Goal: Task Accomplishment & Management: Complete application form

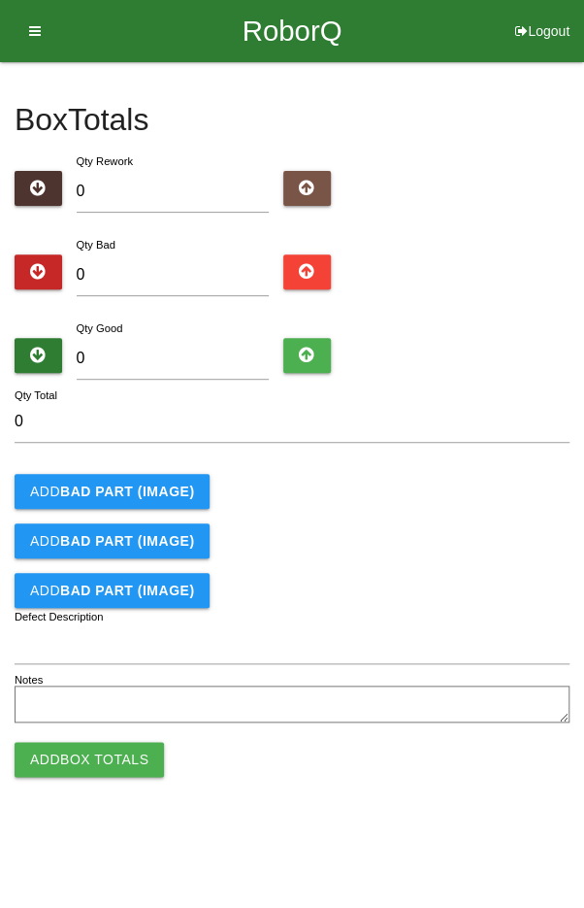
type input "9"
type input "96"
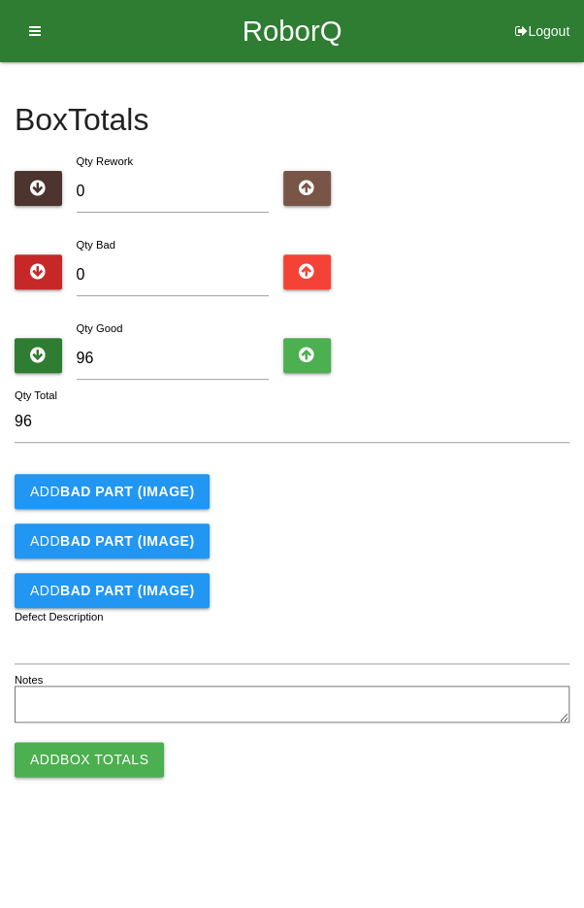
click at [471, 478] on div "Add BAD PART (IMAGE)" at bounding box center [292, 491] width 555 height 35
click at [80, 756] on button "Add Box Totals" at bounding box center [90, 759] width 150 height 35
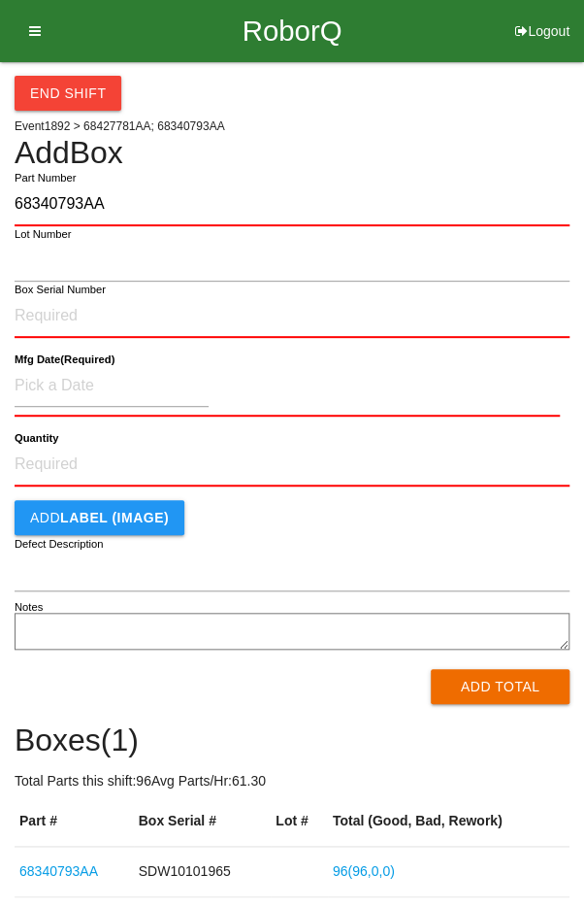
type input "68340793AA"
click at [52, 295] on label "Box Serial Number" at bounding box center [60, 290] width 91 height 17
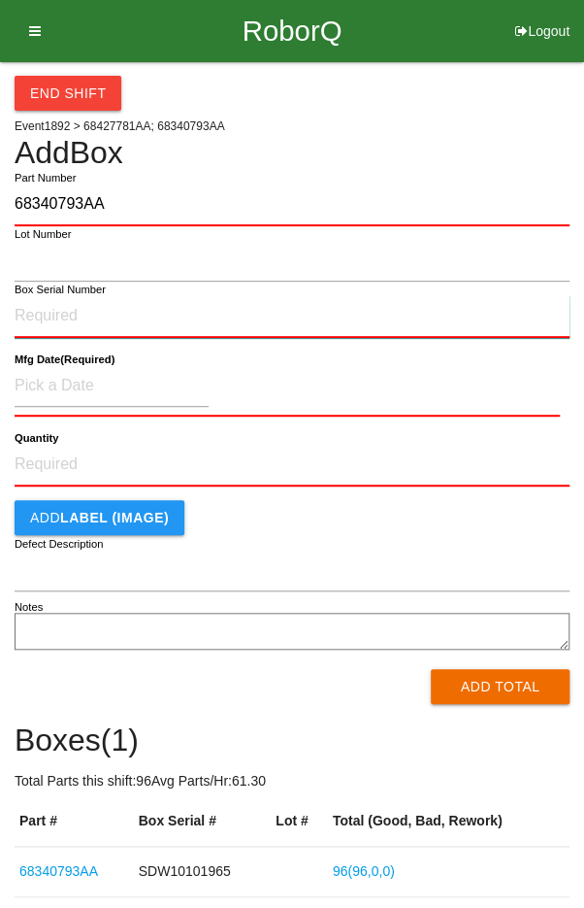
click at [52, 295] on input "Box Serial Number" at bounding box center [292, 316] width 555 height 43
type input "SDW10101966"
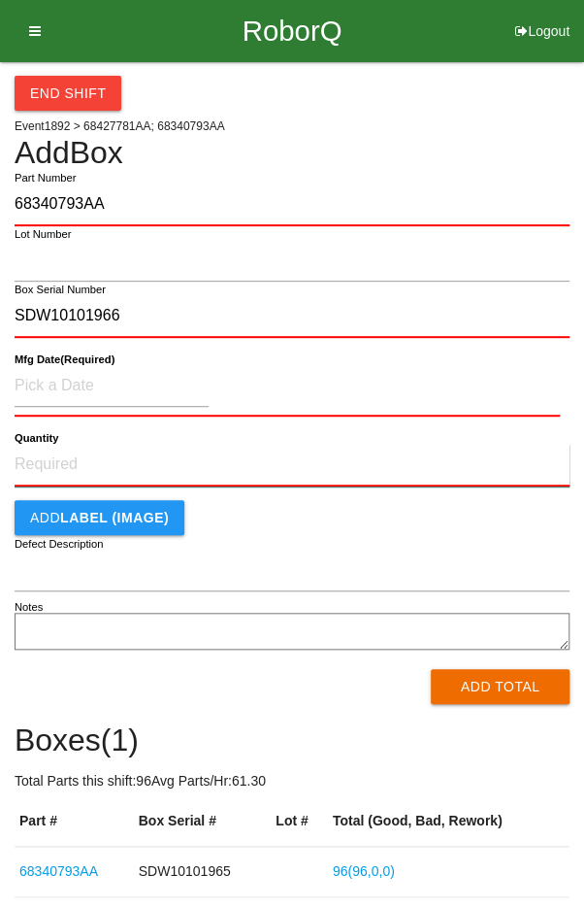
click at [70, 444] on input "Quantity" at bounding box center [292, 465] width 555 height 43
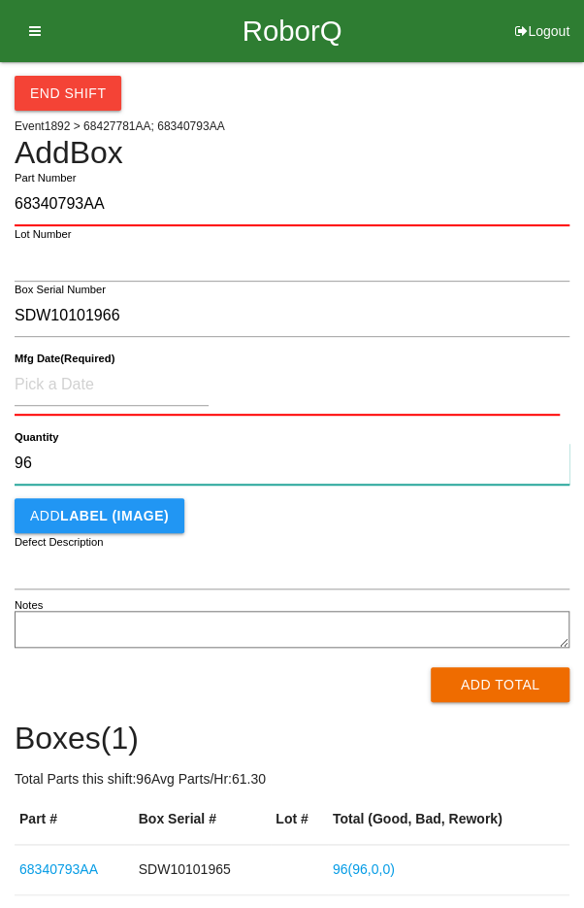
type input "96"
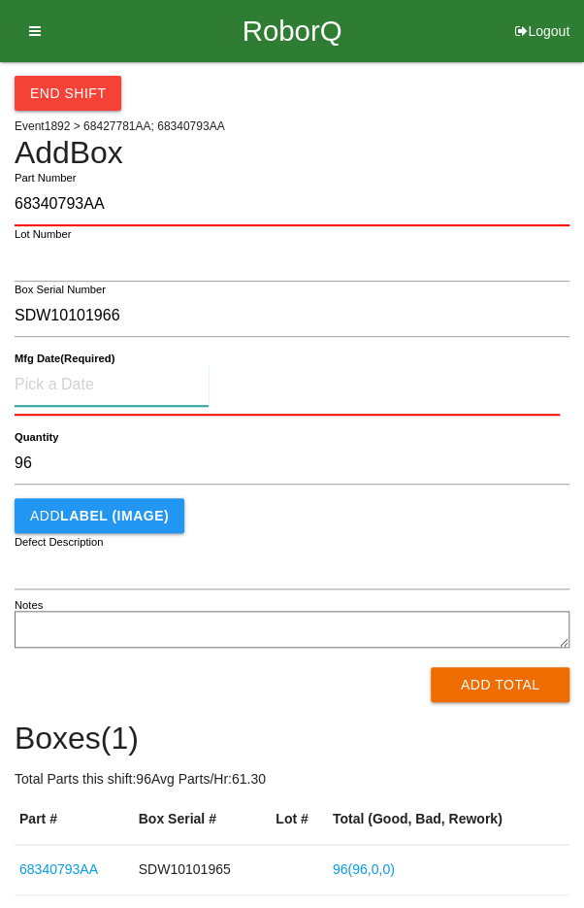
click at [73, 381] on input at bounding box center [112, 385] width 194 height 42
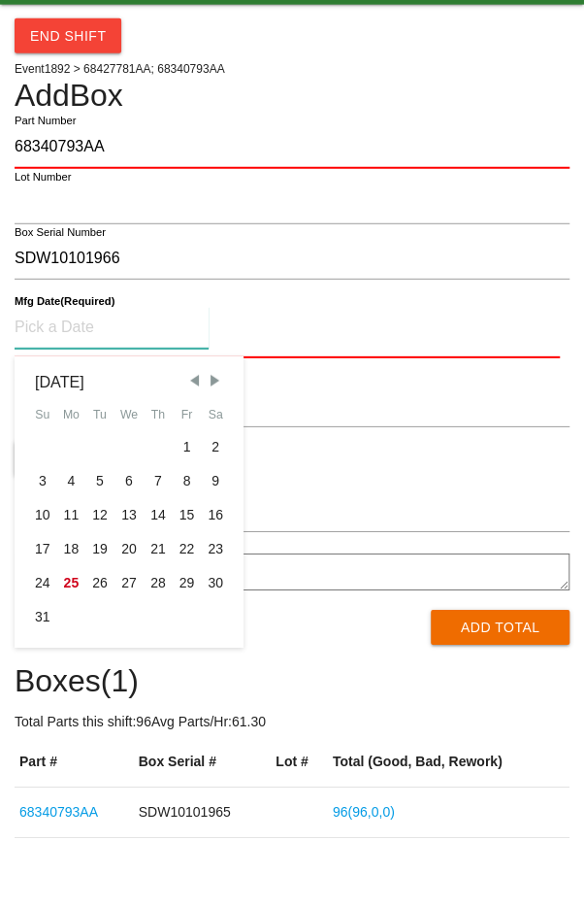
click at [76, 612] on div "18" at bounding box center [71, 606] width 29 height 34
type input "[DATE]"
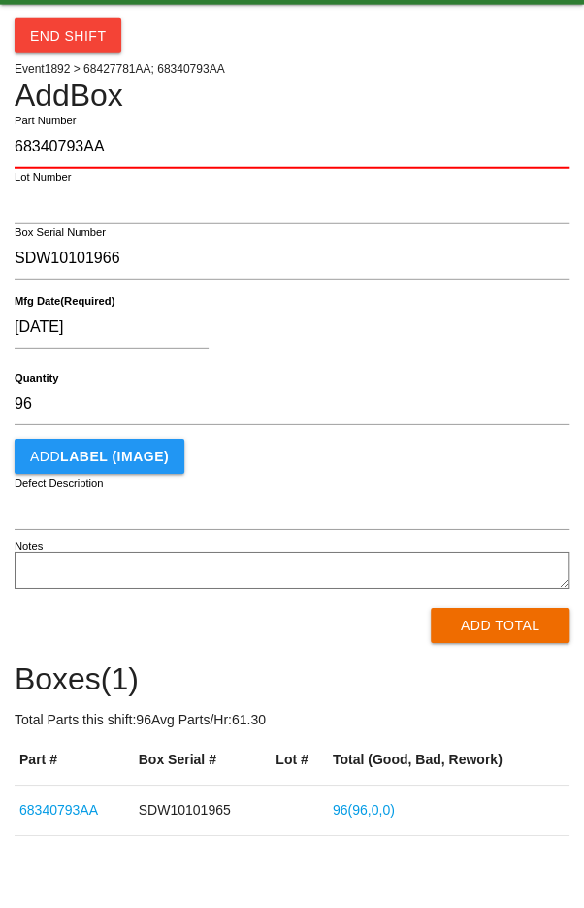
click at [475, 374] on div "[DATE]" at bounding box center [288, 389] width 546 height 50
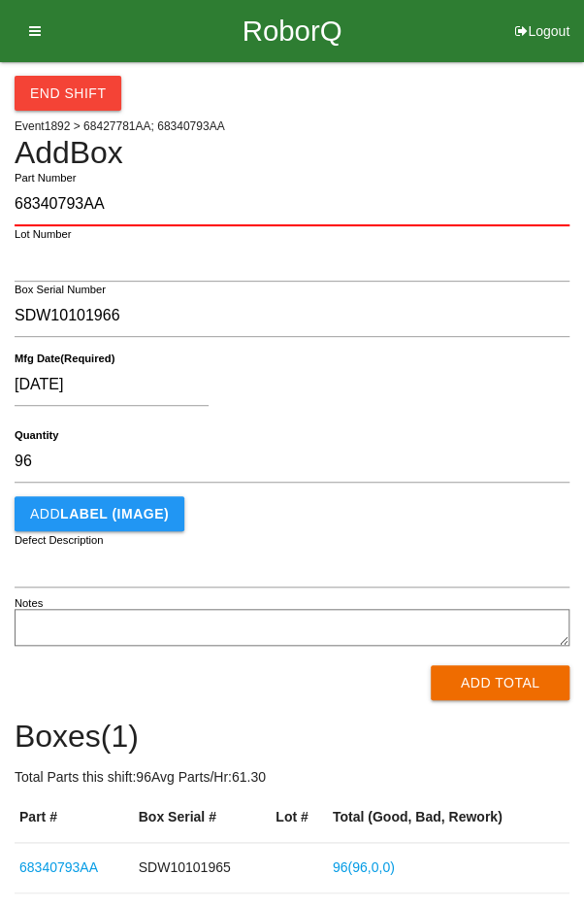
click at [506, 684] on button "Add Total" at bounding box center [500, 682] width 139 height 35
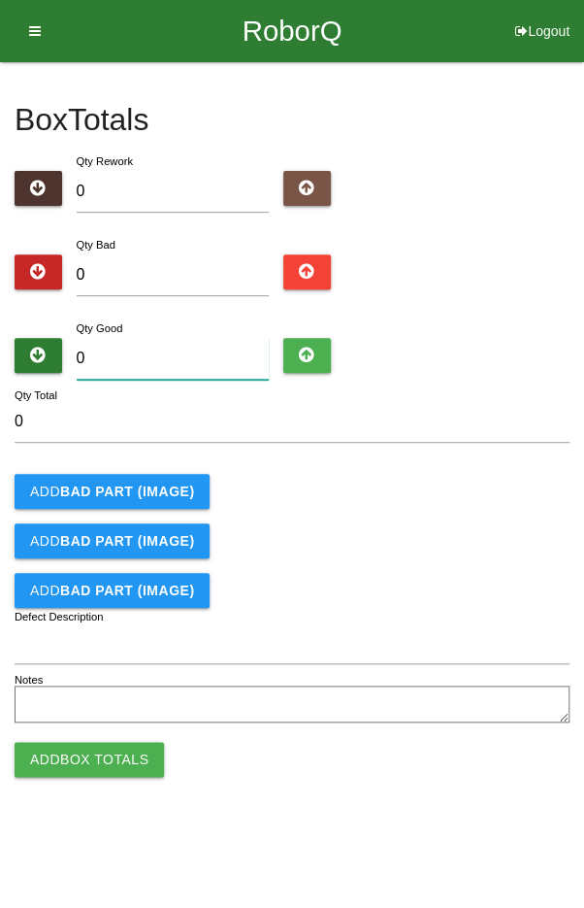
click at [178, 355] on input "0" at bounding box center [173, 359] width 193 height 42
click at [140, 352] on input "0" at bounding box center [173, 359] width 193 height 42
type input "9"
type input "96"
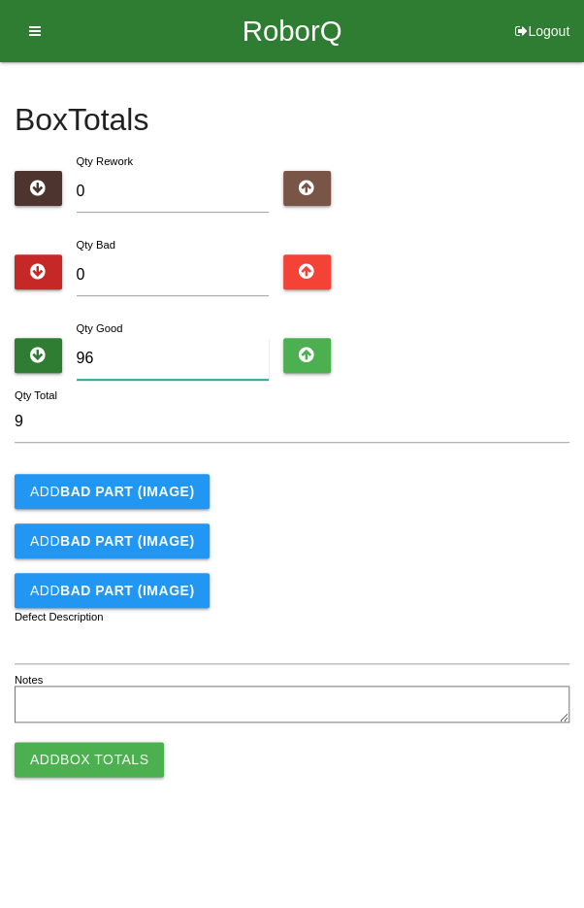
type input "96"
click at [492, 490] on div "Add BAD PART (IMAGE)" at bounding box center [292, 491] width 555 height 35
click at [84, 764] on button "Add Box Totals" at bounding box center [90, 759] width 150 height 35
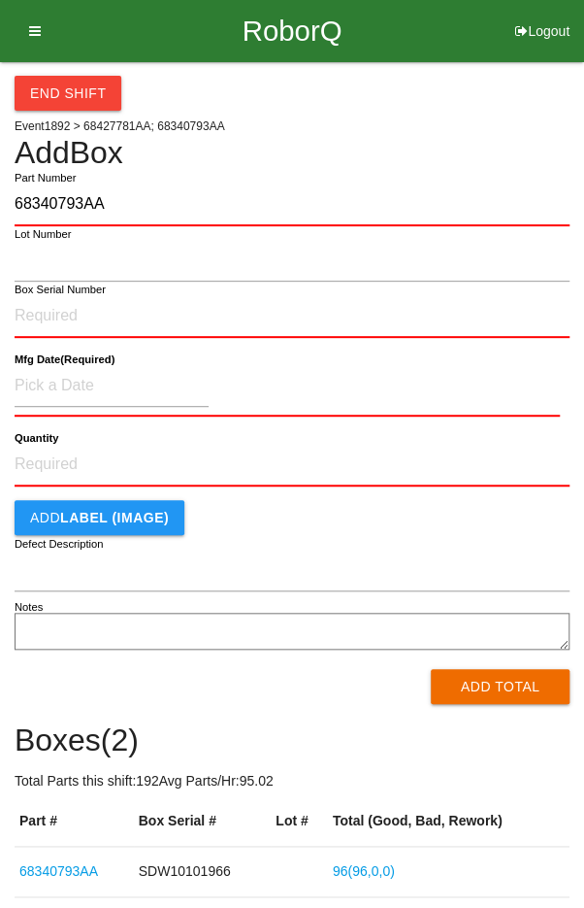
type input "68340793AA"
click at [61, 293] on label "Box Serial Number" at bounding box center [60, 290] width 91 height 17
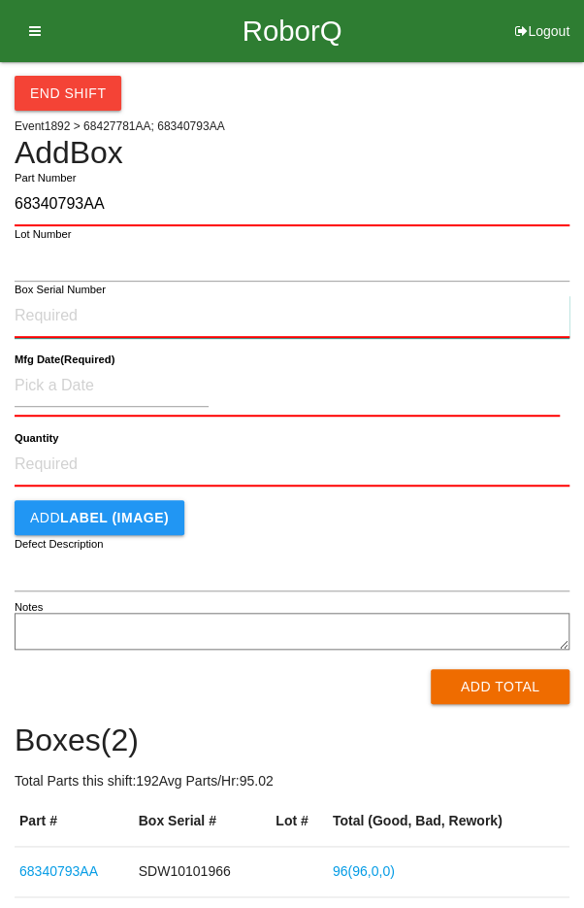
click at [61, 295] on input "Box Serial Number" at bounding box center [292, 316] width 555 height 43
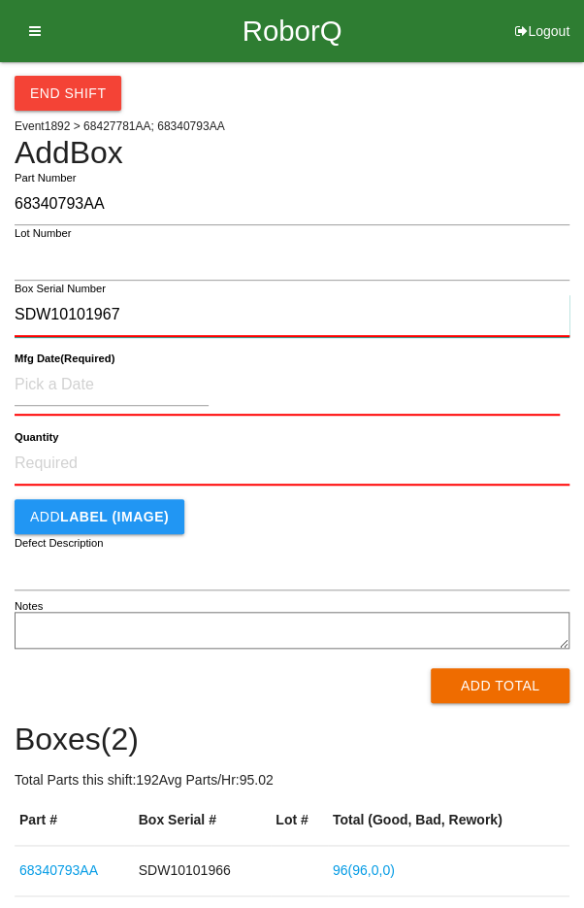
type input "SDW10101967"
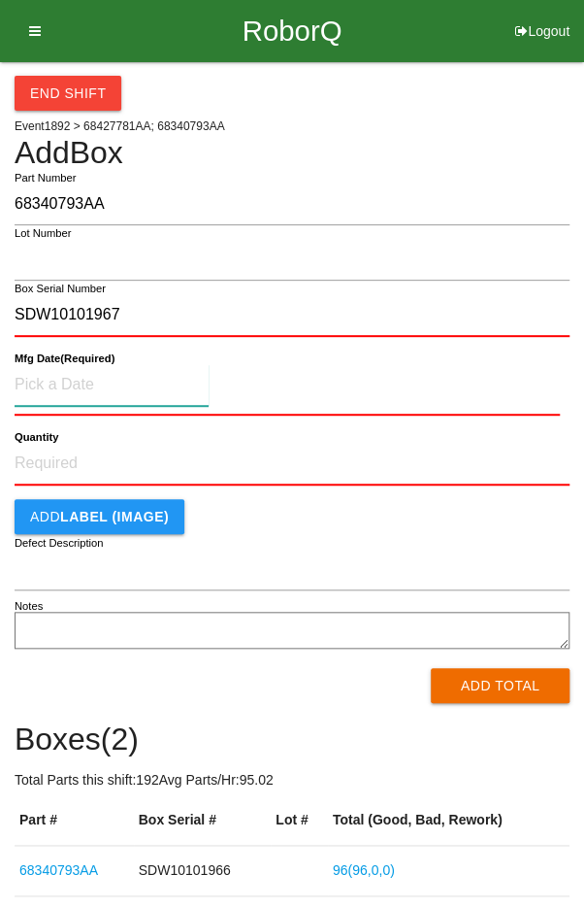
click at [67, 376] on input at bounding box center [112, 385] width 194 height 42
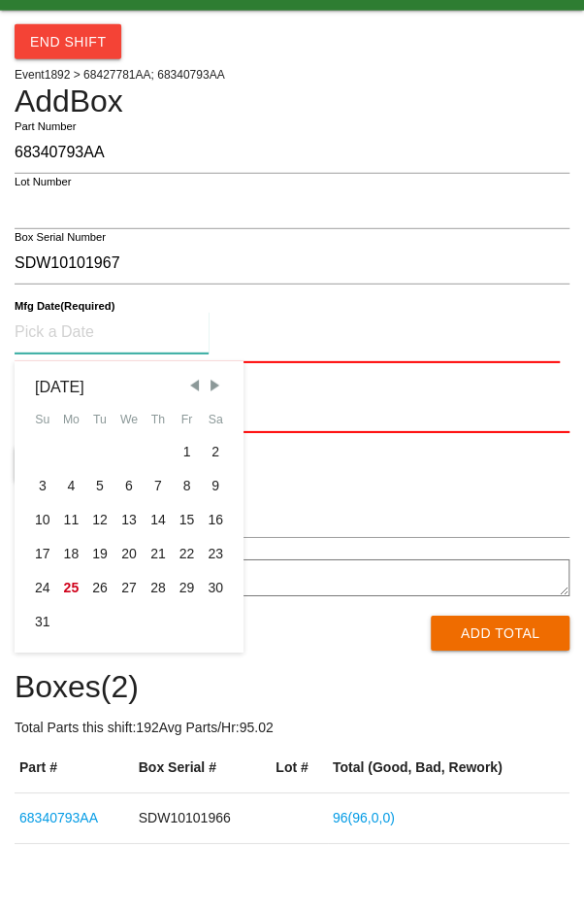
click at [69, 605] on div "18" at bounding box center [71, 605] width 29 height 34
type input "[DATE]"
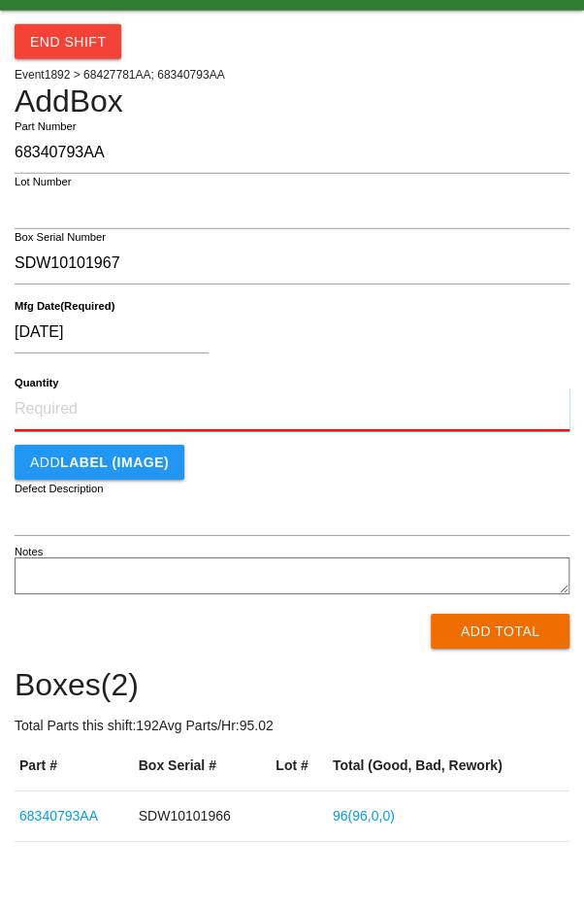
click at [355, 454] on input "Quantity" at bounding box center [292, 461] width 555 height 43
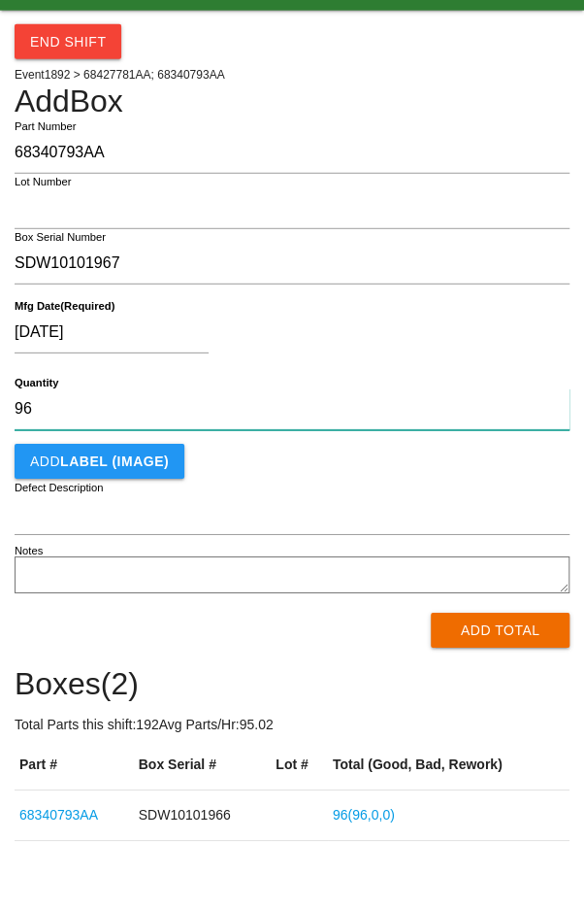
type input "96"
click at [462, 374] on div "[DATE]" at bounding box center [288, 388] width 546 height 50
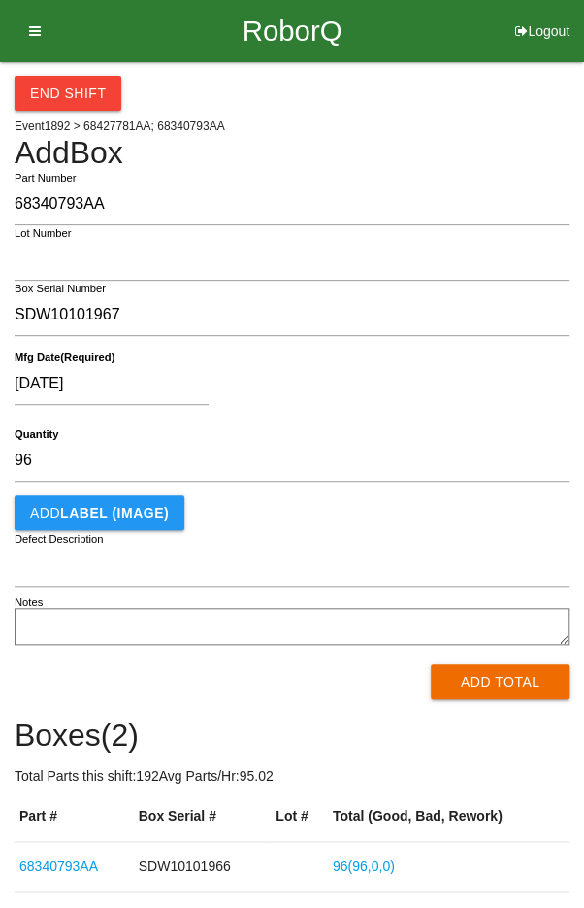
click at [499, 682] on button "Add Total" at bounding box center [500, 681] width 139 height 35
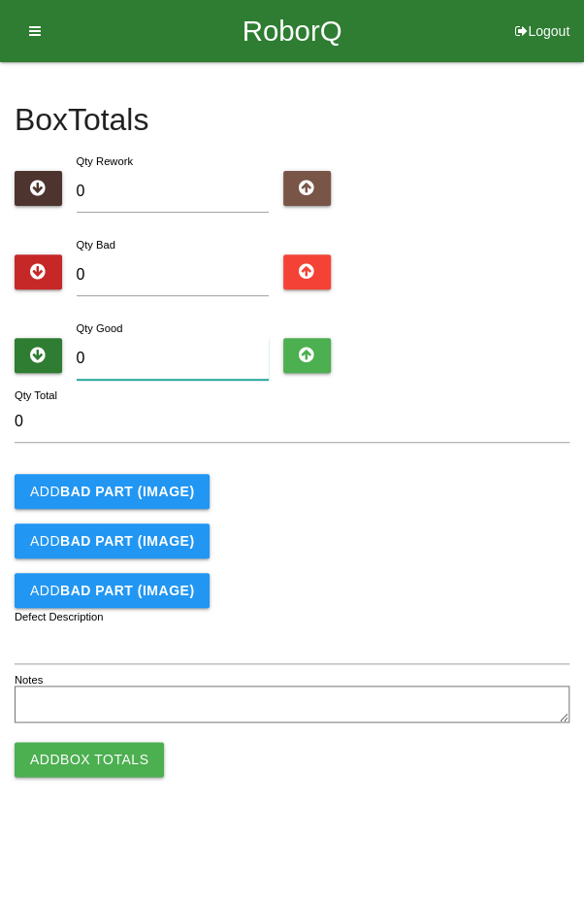
click at [148, 350] on input "0" at bounding box center [173, 359] width 193 height 42
type input "9"
type input "96"
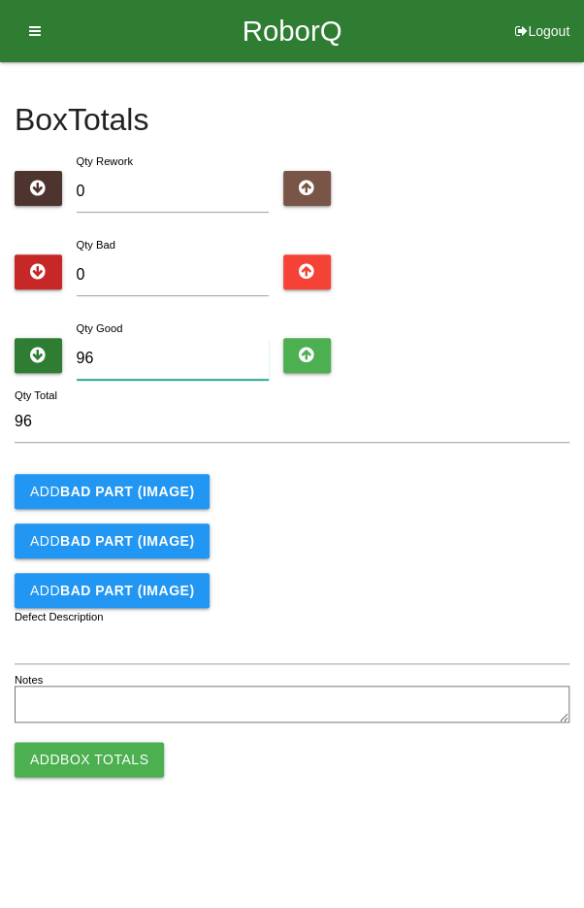
type input "96"
click at [487, 495] on div "Add BAD PART (IMAGE)" at bounding box center [292, 491] width 555 height 35
click at [80, 762] on button "Add Box Totals" at bounding box center [90, 759] width 150 height 35
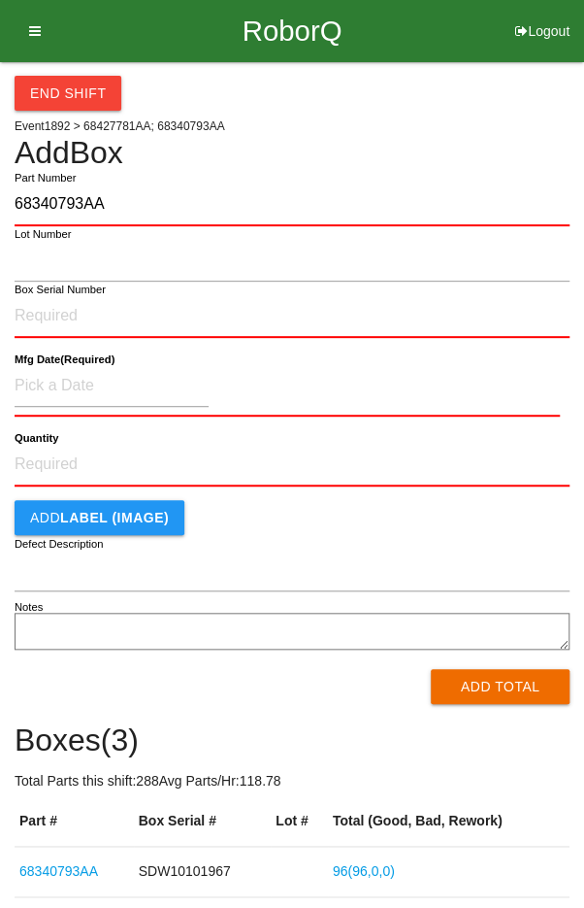
type input "68340793AA"
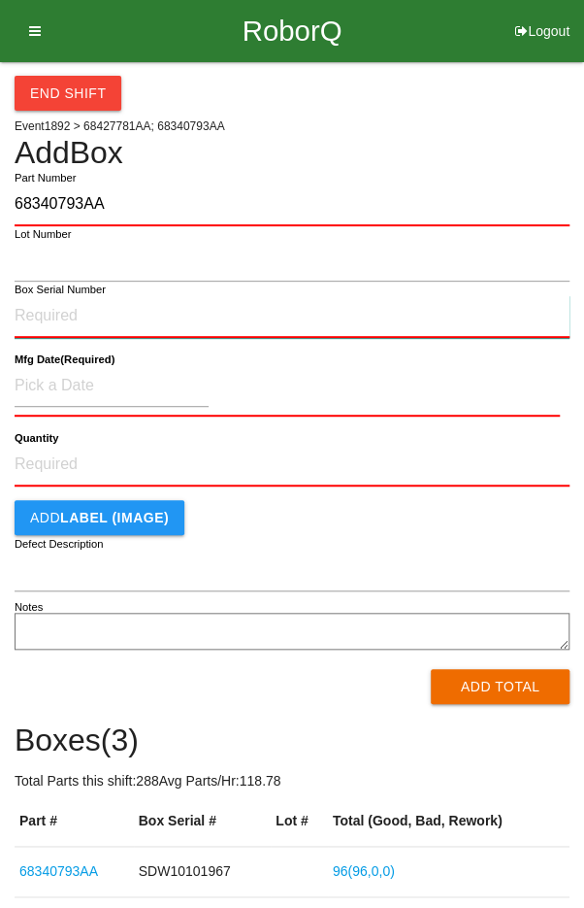
click at [70, 312] on input "Box Serial Number" at bounding box center [292, 316] width 555 height 43
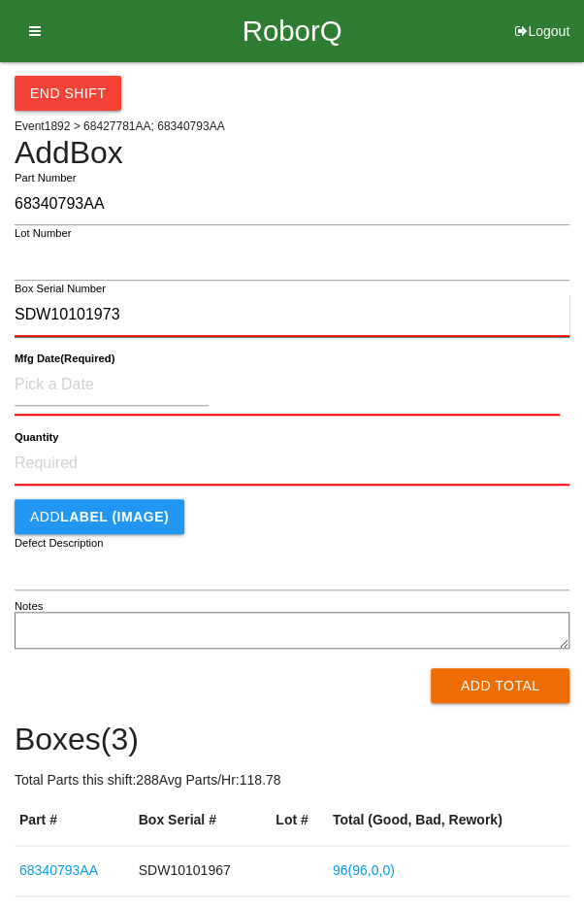
type input "SDW10101973"
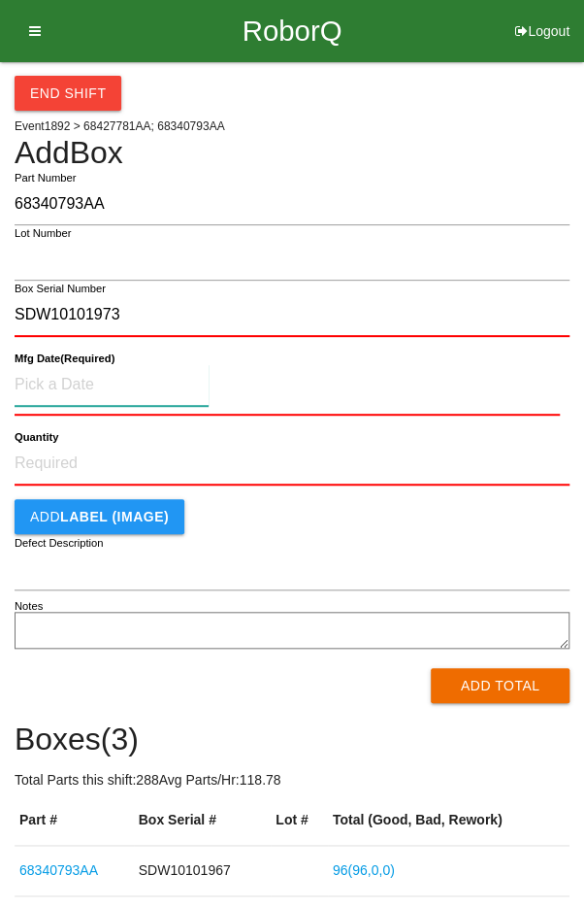
click at [74, 375] on input at bounding box center [112, 385] width 194 height 42
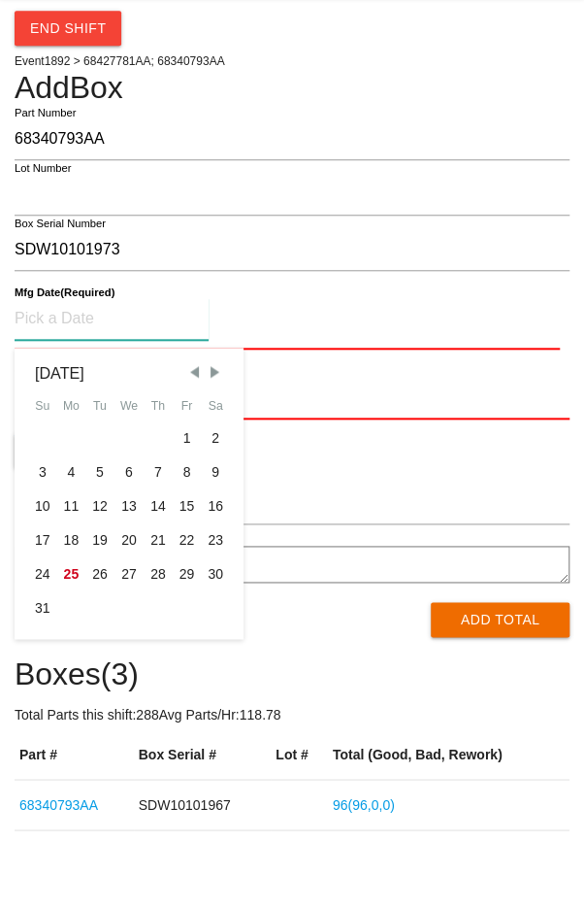
click at [71, 612] on div "18" at bounding box center [71, 605] width 29 height 34
type input "[DATE]"
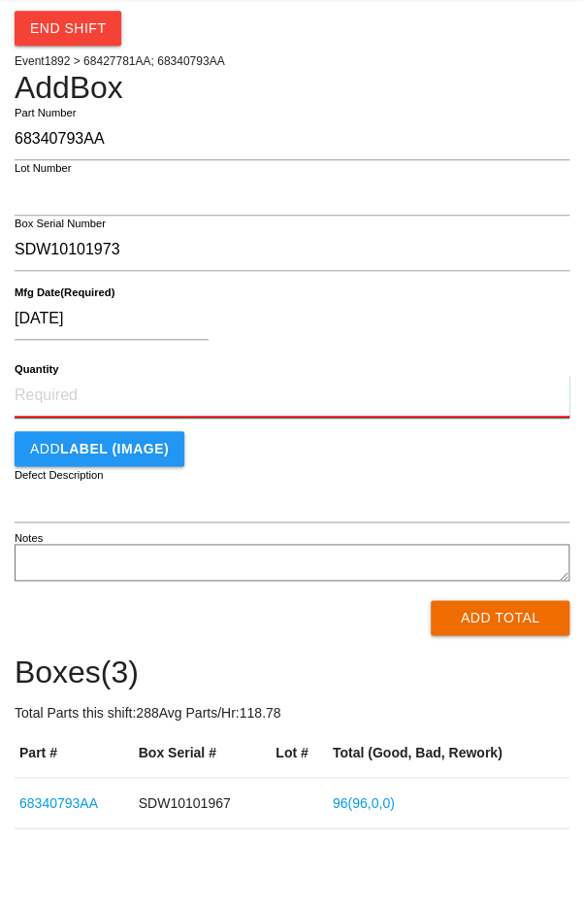
click at [334, 460] on input "Quantity" at bounding box center [292, 461] width 555 height 43
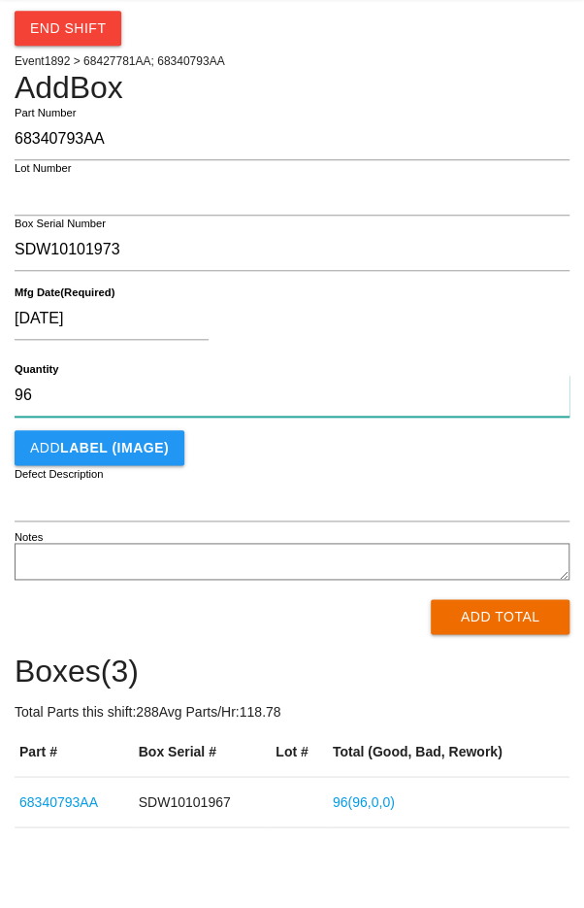
type input "96"
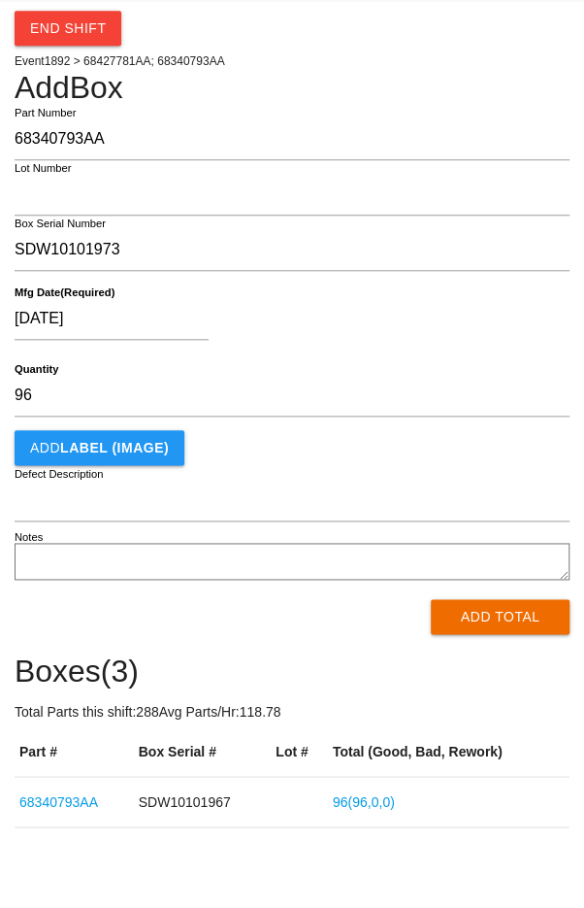
click at [474, 382] on div "[DATE]" at bounding box center [288, 388] width 546 height 50
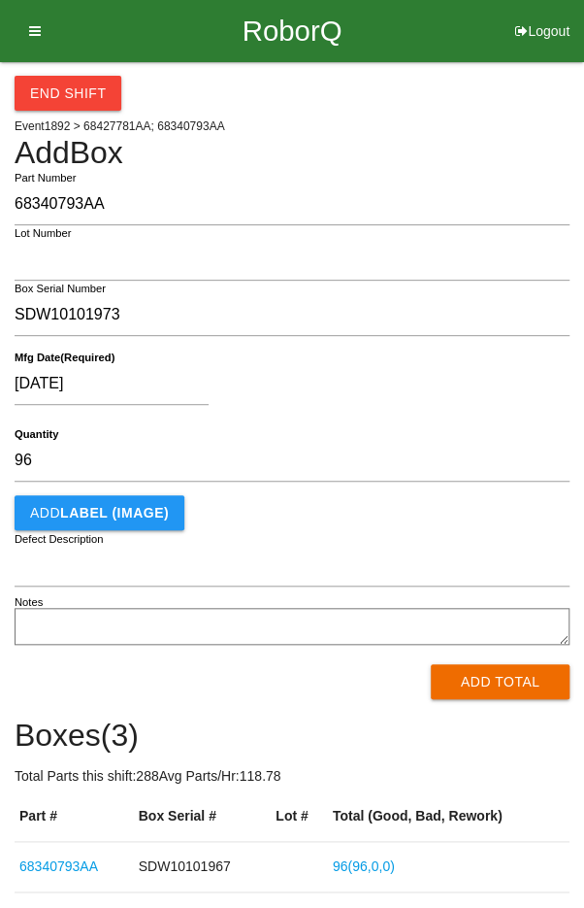
click at [510, 680] on button "Add Total" at bounding box center [500, 681] width 139 height 35
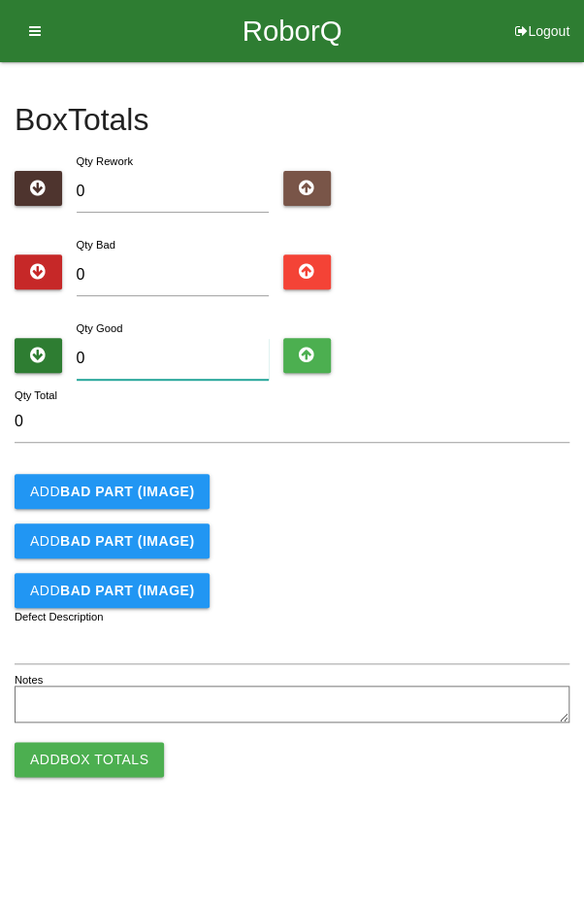
click at [182, 356] on input "0" at bounding box center [173, 359] width 193 height 42
type input "9"
type input "96"
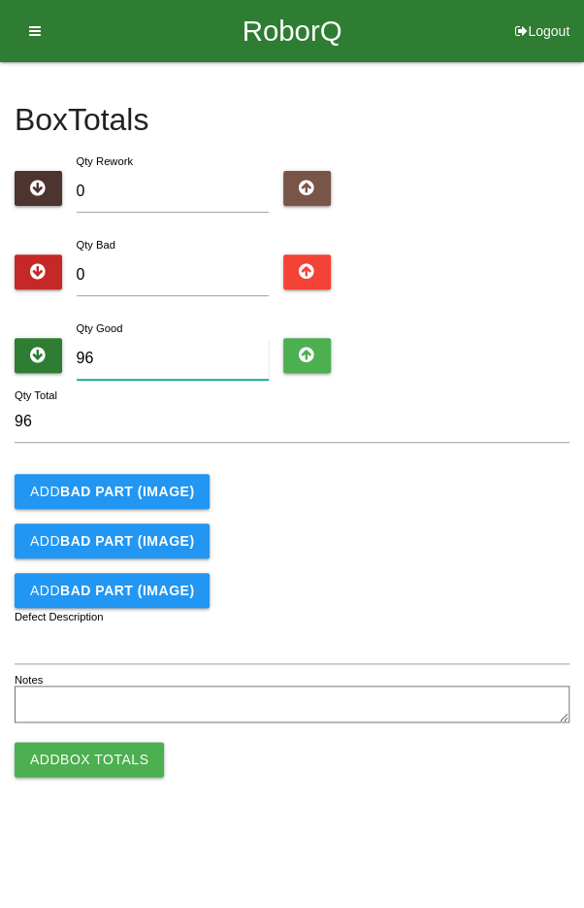
type input "96"
click at [498, 269] on div "Qty Bad 0" at bounding box center [292, 269] width 555 height 70
click at [93, 758] on button "Add Box Totals" at bounding box center [90, 759] width 150 height 35
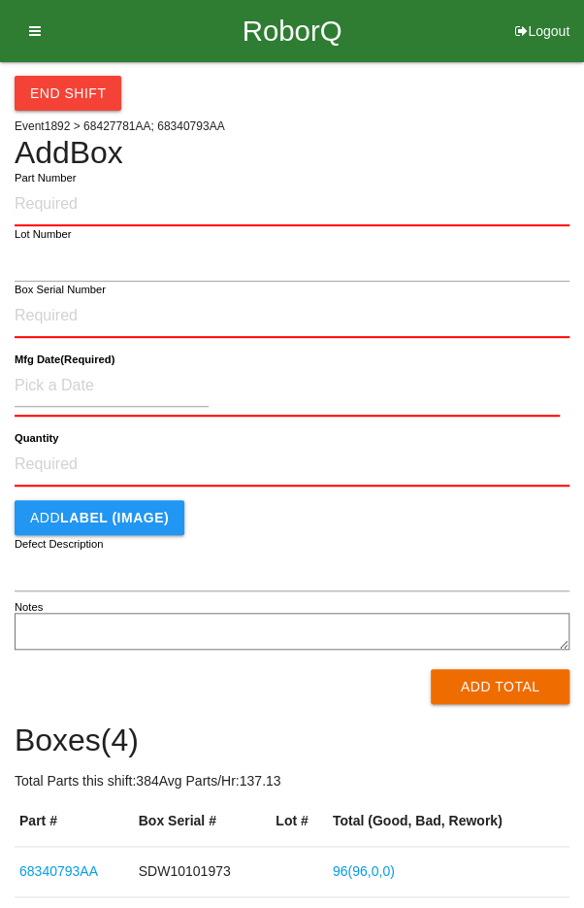
click at [457, 110] on div "End Shift" at bounding box center [292, 86] width 555 height 49
click at [53, 89] on button "End Shift" at bounding box center [68, 93] width 107 height 35
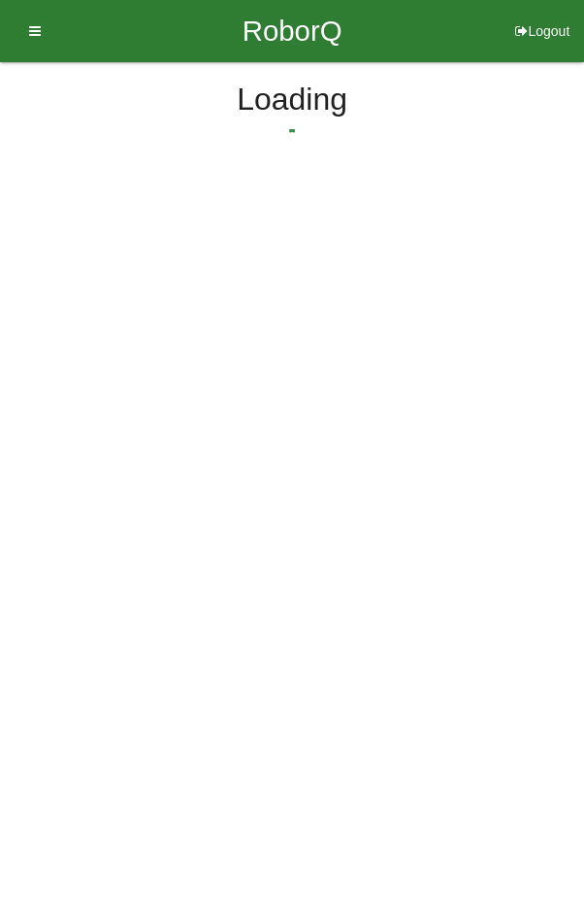
select select "6"
select select "20"
select select "2"
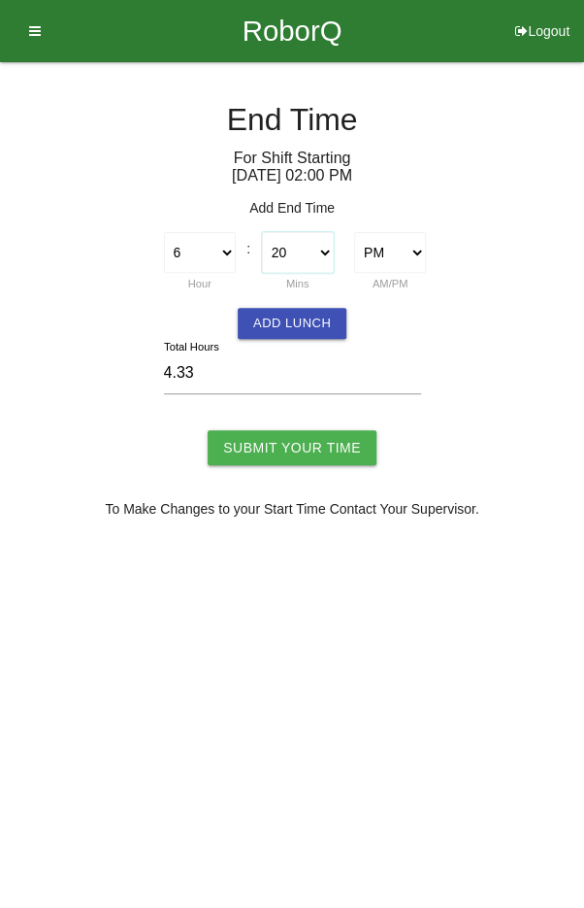
click at [307, 250] on select "00 01 02 03 04 05 06 07 08 09 10 11 12 13 14 15 16 17 18 19 20 21 22 23 24 25 2…" at bounding box center [298, 252] width 72 height 41
select select "30"
type input "4.50"
click at [279, 328] on button "Add Lunch" at bounding box center [292, 323] width 109 height 31
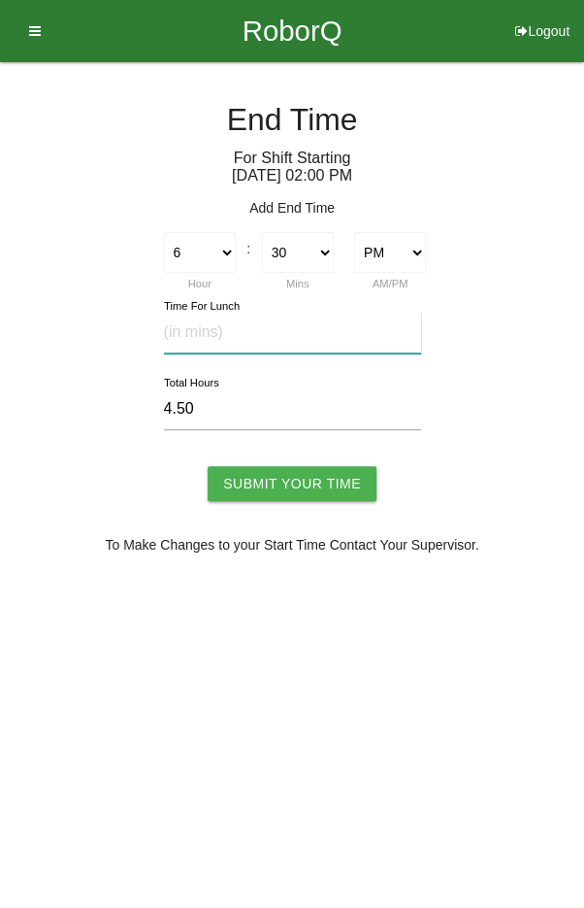
click at [311, 334] on input "text" at bounding box center [292, 333] width 257 height 42
type input "30"
type input "4.00"
click at [324, 466] on input "Submit Your Time" at bounding box center [292, 483] width 169 height 35
type input "Processing..."
